Goal: Task Accomplishment & Management: Manage account settings

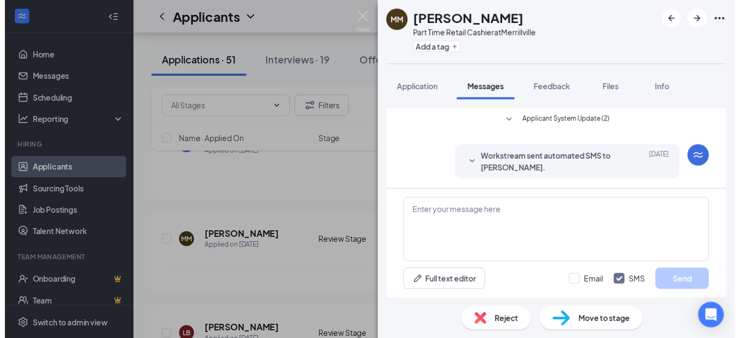
scroll to position [183, 0]
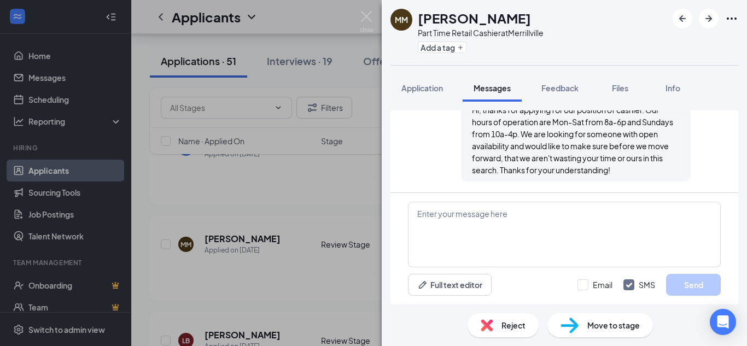
click at [263, 235] on div "MM [PERSON_NAME] Part Time Retail Cashier at [GEOGRAPHIC_DATA] Add a tag Applic…" at bounding box center [373, 173] width 747 height 346
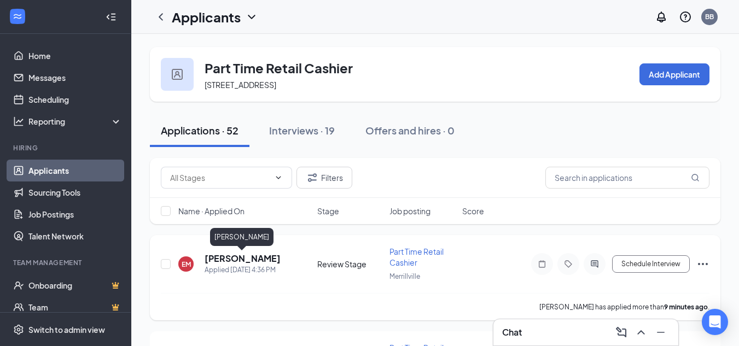
click at [221, 257] on h5 "[PERSON_NAME]" at bounding box center [242, 259] width 76 height 12
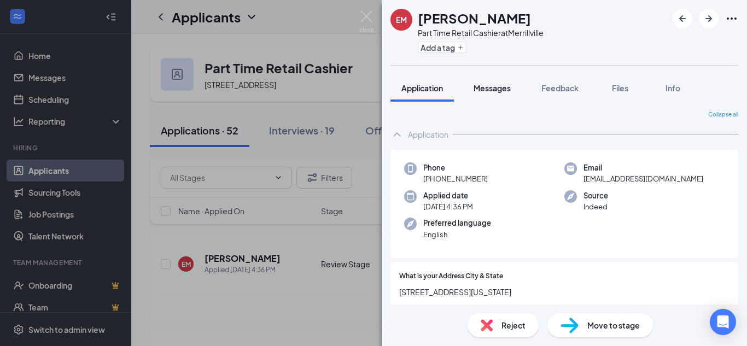
click at [484, 85] on span "Messages" at bounding box center [491, 88] width 37 height 10
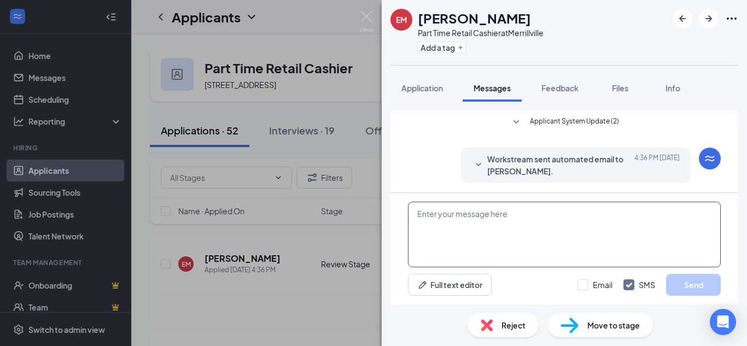
click at [505, 226] on textarea at bounding box center [564, 235] width 313 height 66
paste textarea "Hi, thanks for applying for our position of cashier. Our hours of operation are…"
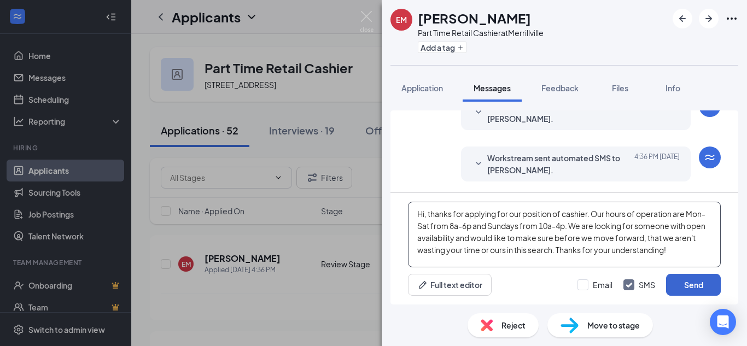
type textarea "Hi, thanks for applying for our position of cashier. Our hours of operation are…"
click at [702, 286] on button "Send" at bounding box center [693, 285] width 55 height 22
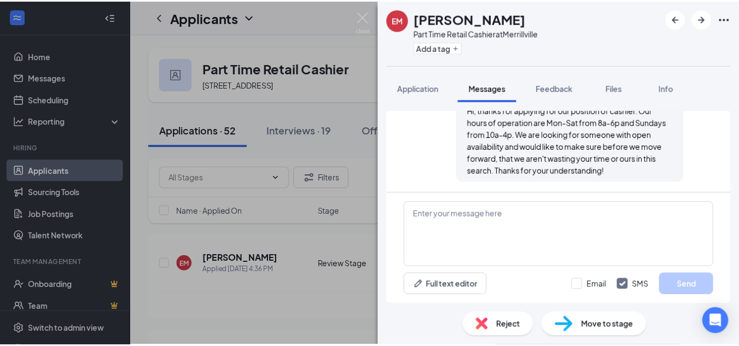
scroll to position [183, 0]
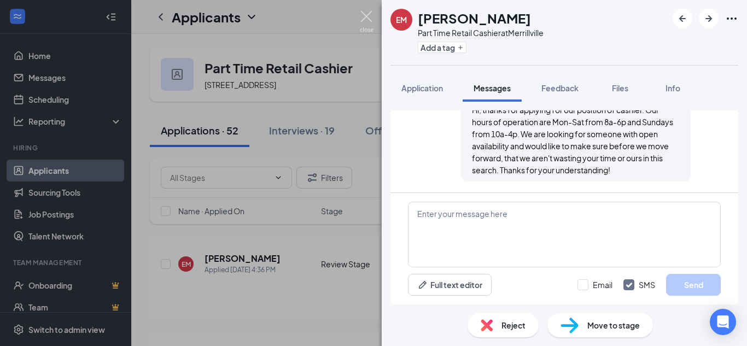
click at [363, 20] on img at bounding box center [367, 21] width 14 height 21
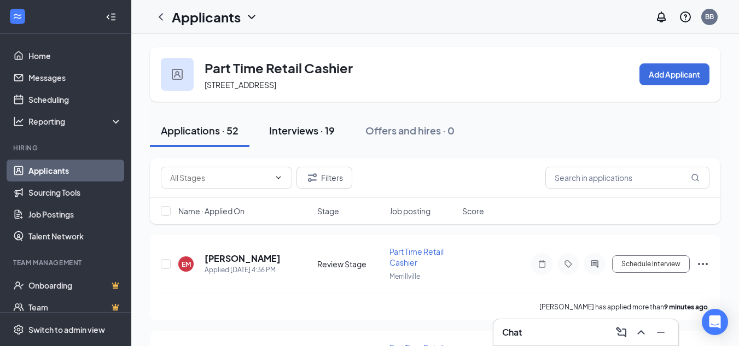
click at [313, 128] on div "Interviews · 19" at bounding box center [302, 131] width 66 height 14
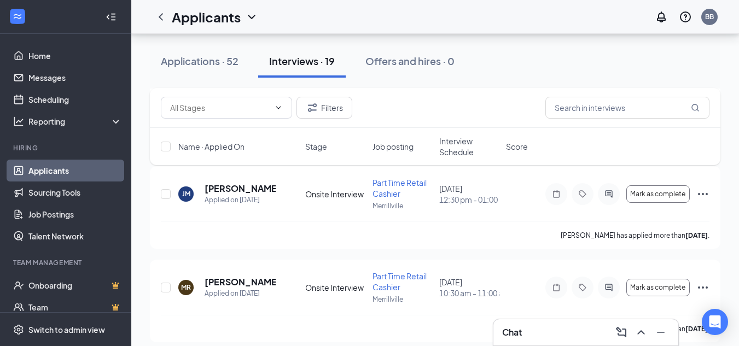
scroll to position [273, 0]
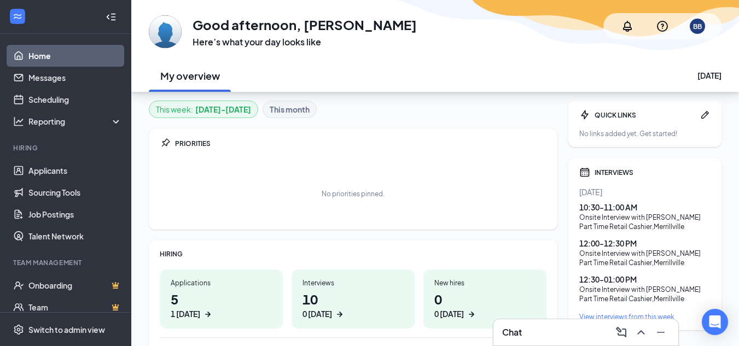
scroll to position [109, 0]
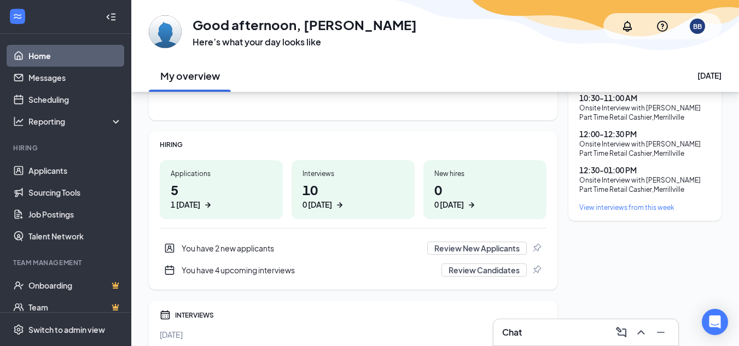
click at [296, 250] on div "You have 2 new applicants" at bounding box center [300, 248] width 239 height 11
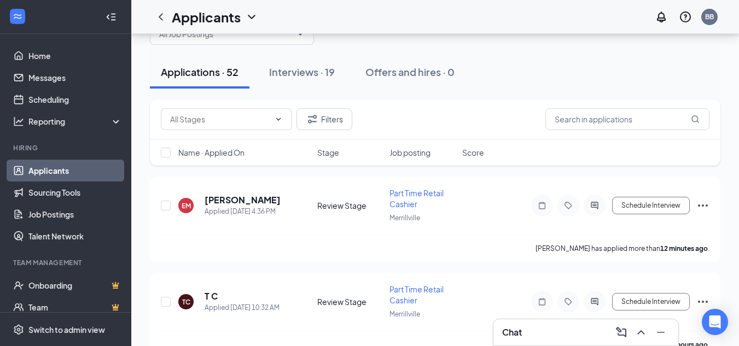
scroll to position [55, 0]
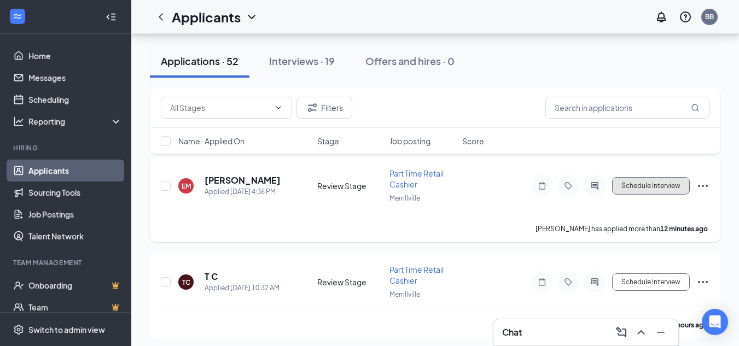
click at [643, 184] on button "Schedule Interview" at bounding box center [651, 185] width 78 height 17
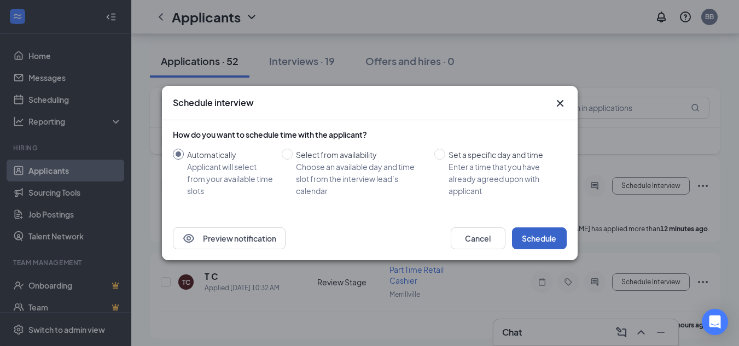
click at [529, 247] on button "Schedule" at bounding box center [539, 238] width 55 height 22
